Goal: Transaction & Acquisition: Purchase product/service

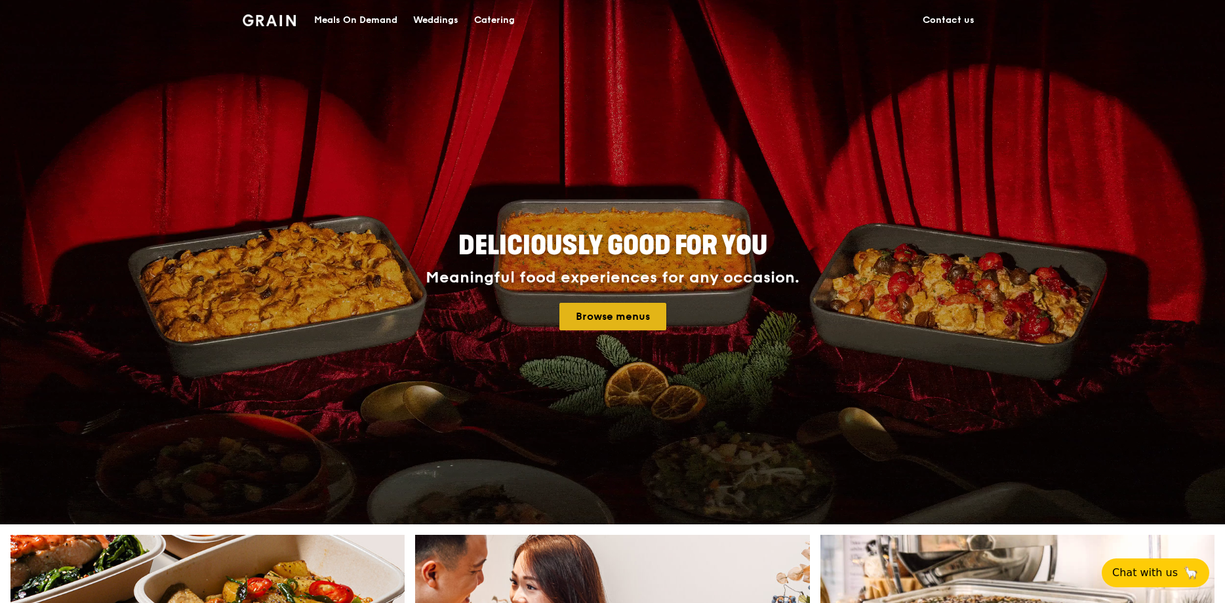
click at [624, 321] on link "Browse menus" at bounding box center [612, 317] width 107 height 28
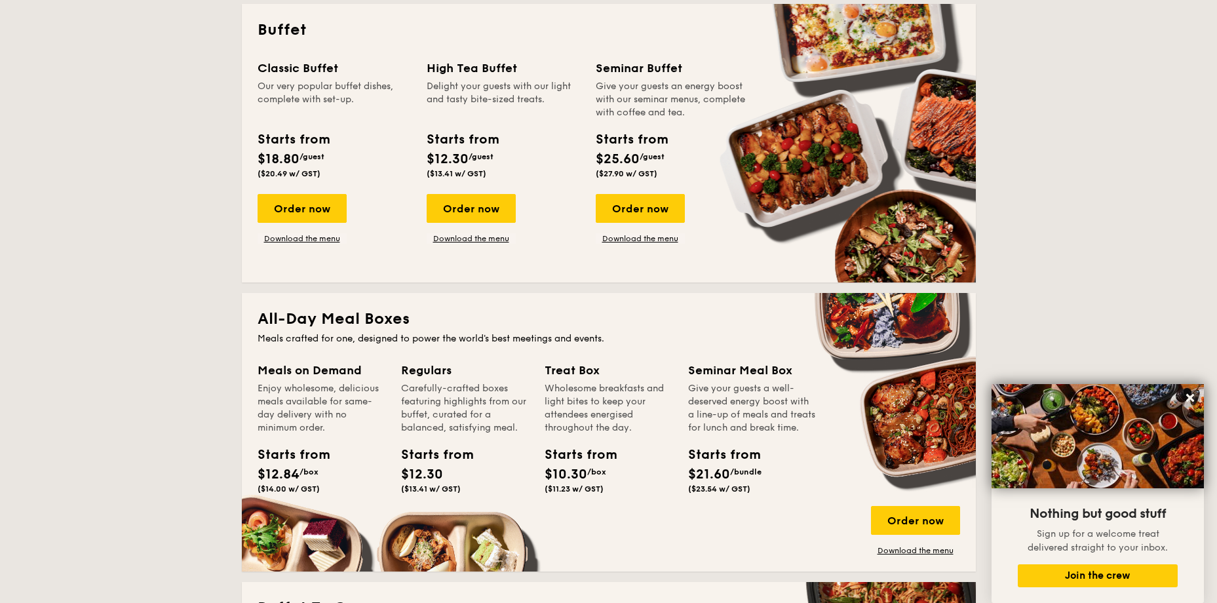
scroll to position [590, 0]
click at [304, 203] on div "Order now" at bounding box center [302, 209] width 89 height 29
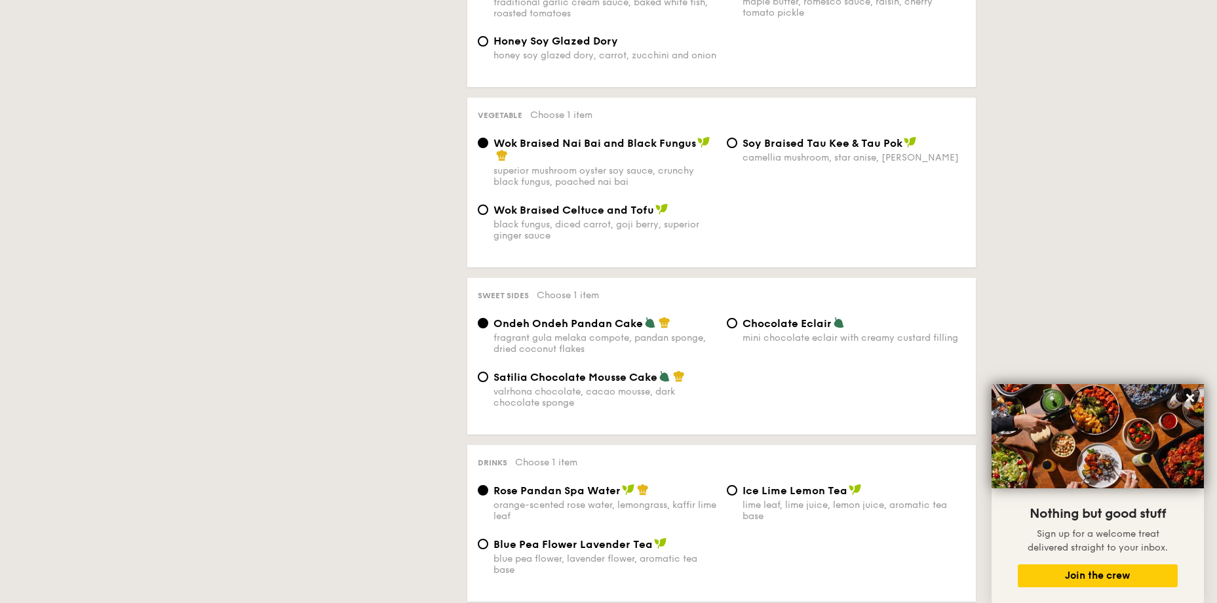
scroll to position [852, 0]
